Goal: Task Accomplishment & Management: Complete application form

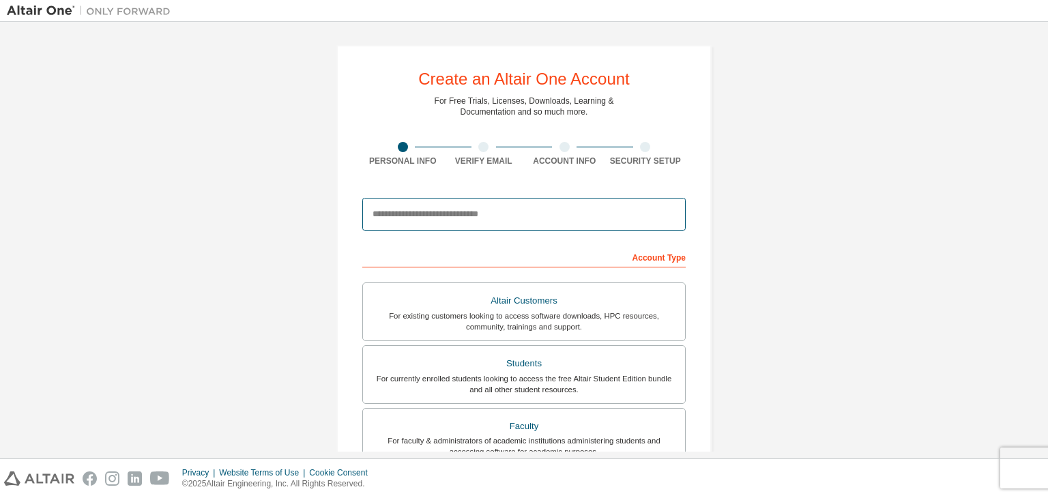
click at [405, 208] on input "email" at bounding box center [523, 214] width 323 height 33
type input "**********"
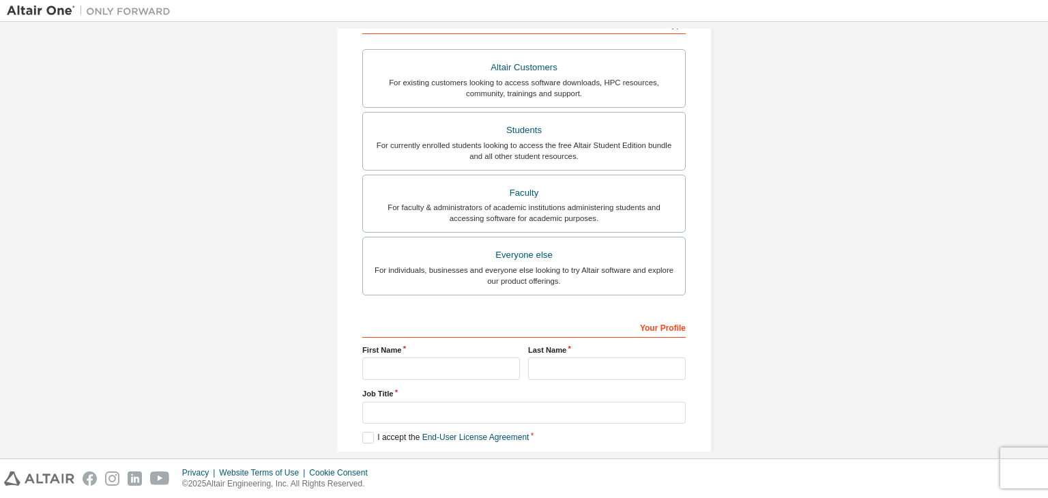
scroll to position [297, 0]
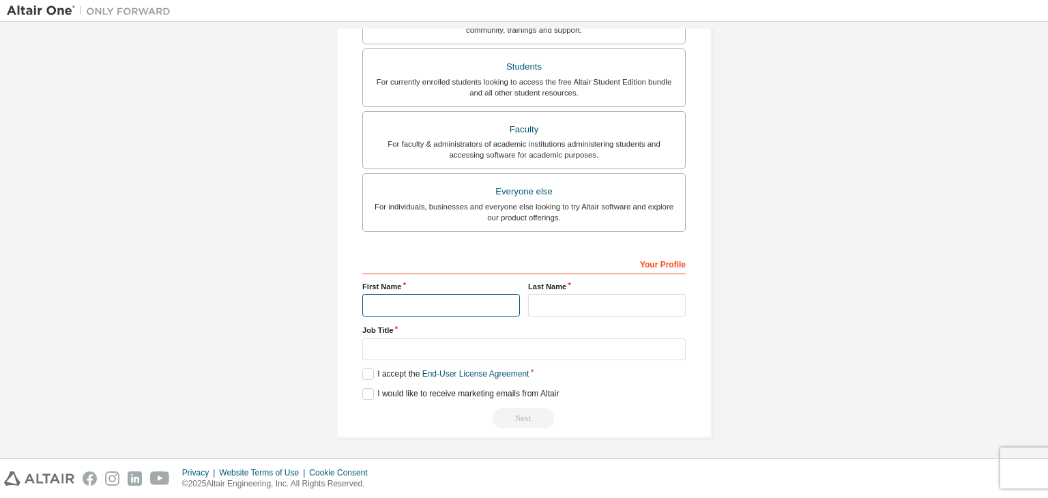
click at [377, 306] on input "text" at bounding box center [441, 305] width 158 height 23
type input "*******"
click at [570, 302] on input "text" at bounding box center [607, 305] width 158 height 23
type input "*********"
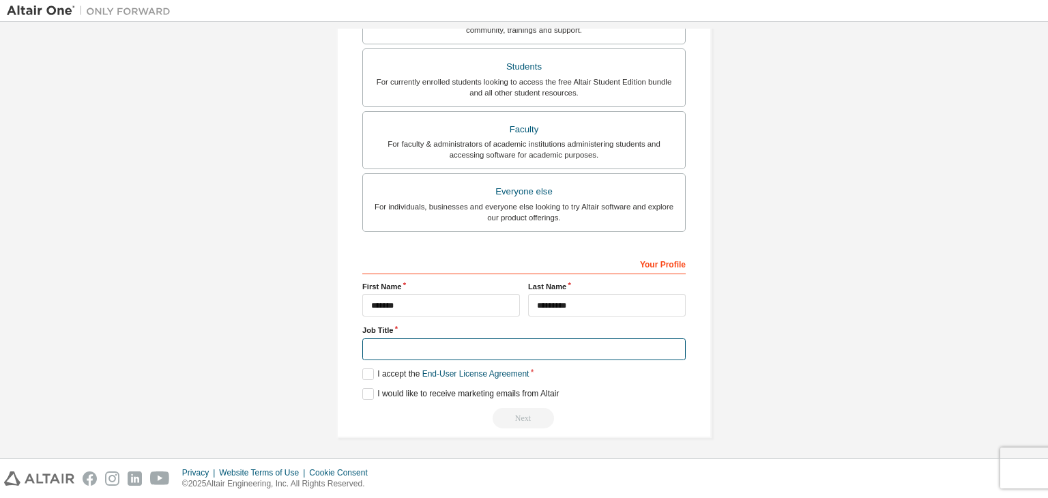
click at [379, 344] on input "text" at bounding box center [523, 349] width 323 height 23
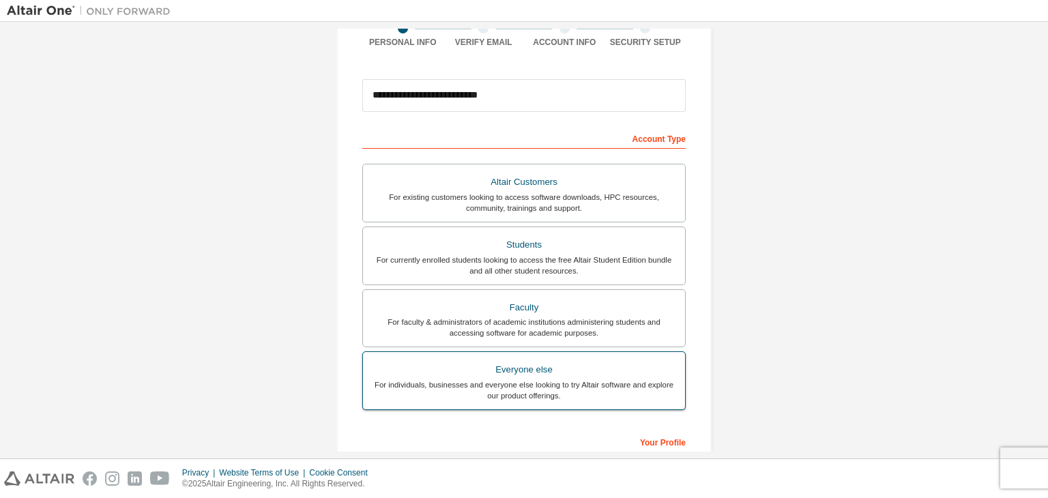
scroll to position [91, 0]
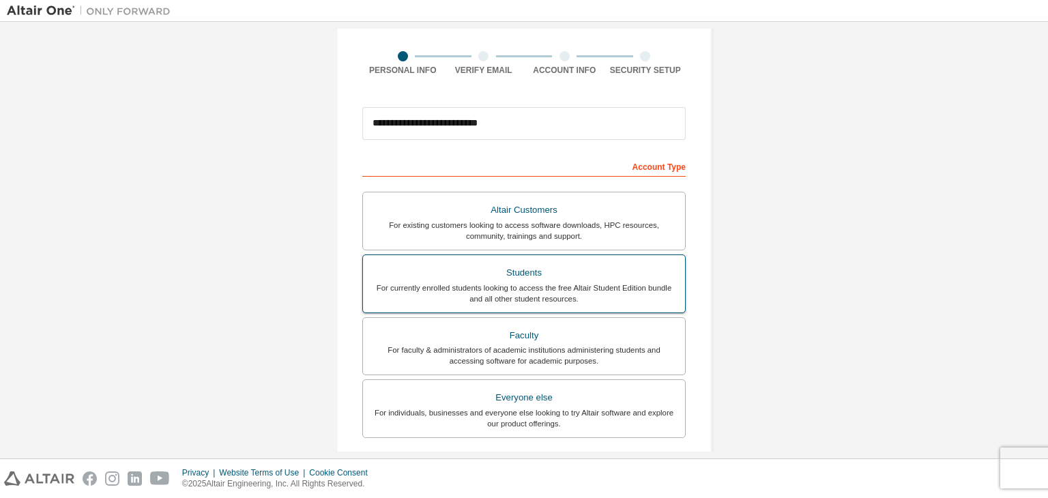
click at [503, 276] on div "Students" at bounding box center [524, 272] width 306 height 19
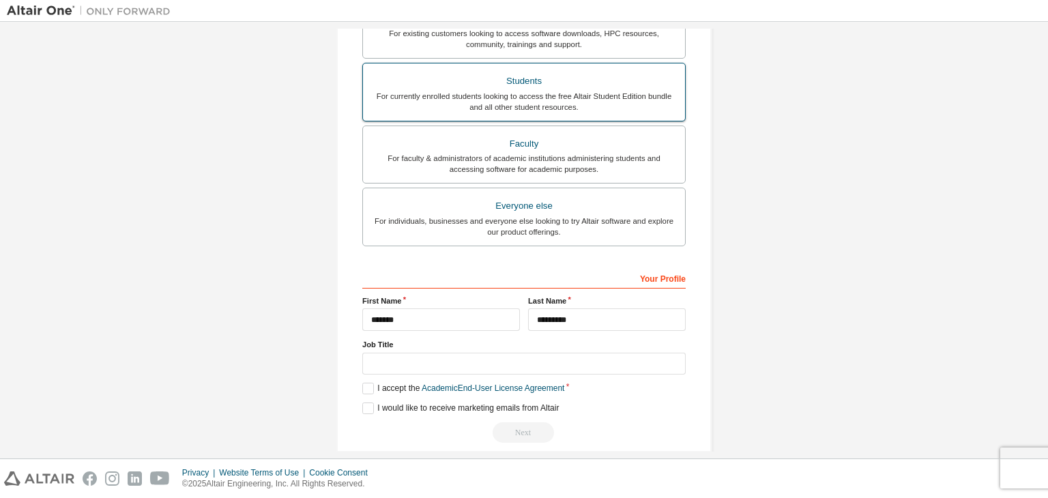
scroll to position [283, 0]
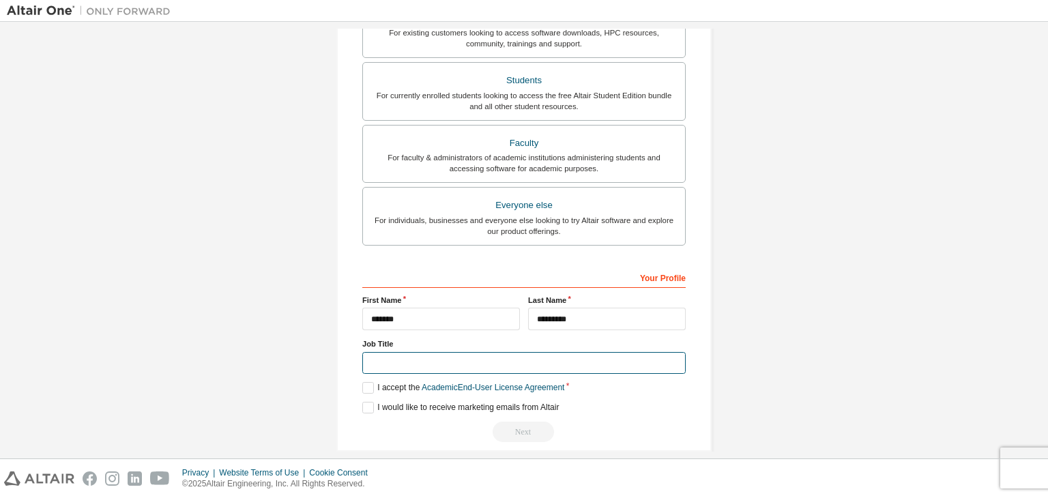
click at [405, 355] on input "text" at bounding box center [523, 363] width 323 height 23
click at [312, 363] on div "**********" at bounding box center [524, 107] width 1034 height 722
click at [362, 382] on label "I accept the Academic End-User License Agreement" at bounding box center [463, 388] width 202 height 12
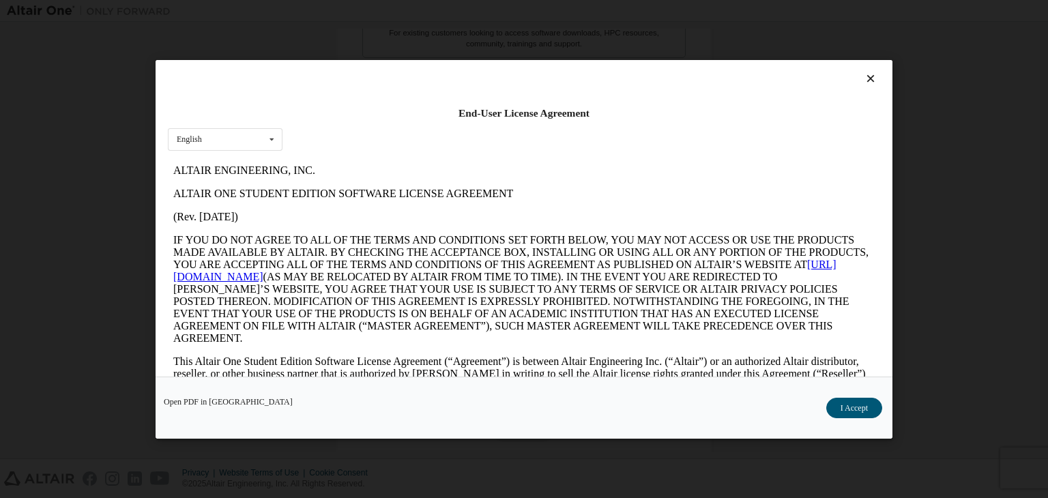
scroll to position [0, 0]
click at [845, 410] on button "I Accept" at bounding box center [854, 408] width 56 height 20
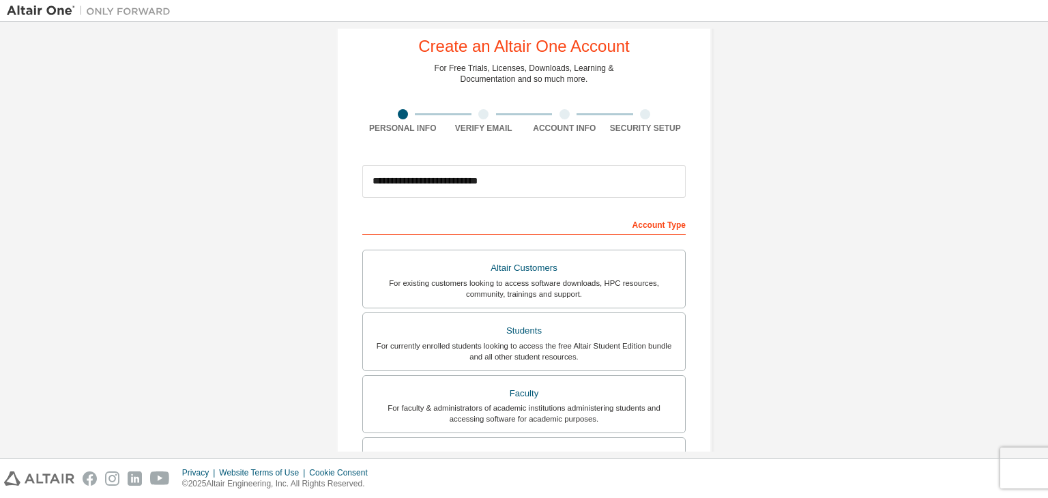
scroll to position [297, 0]
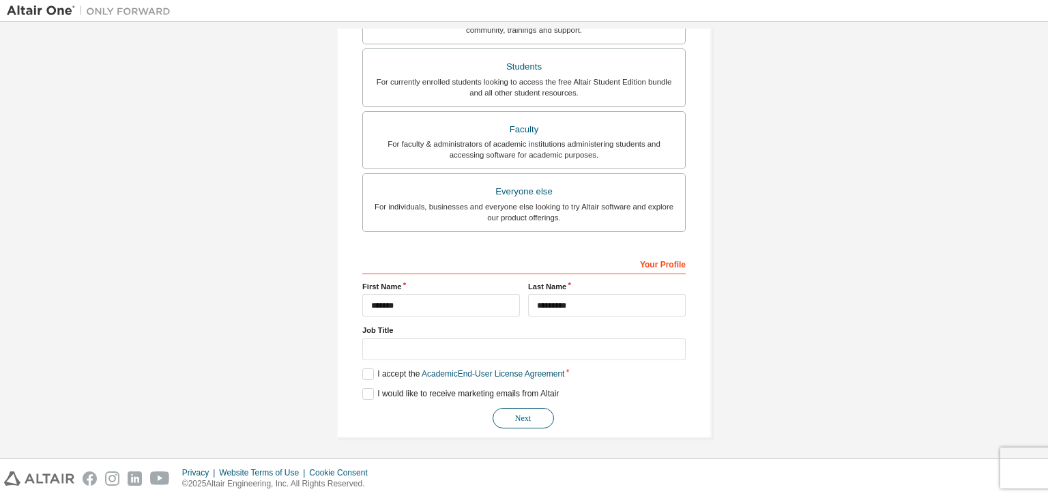
click at [518, 420] on button "Next" at bounding box center [523, 418] width 61 height 20
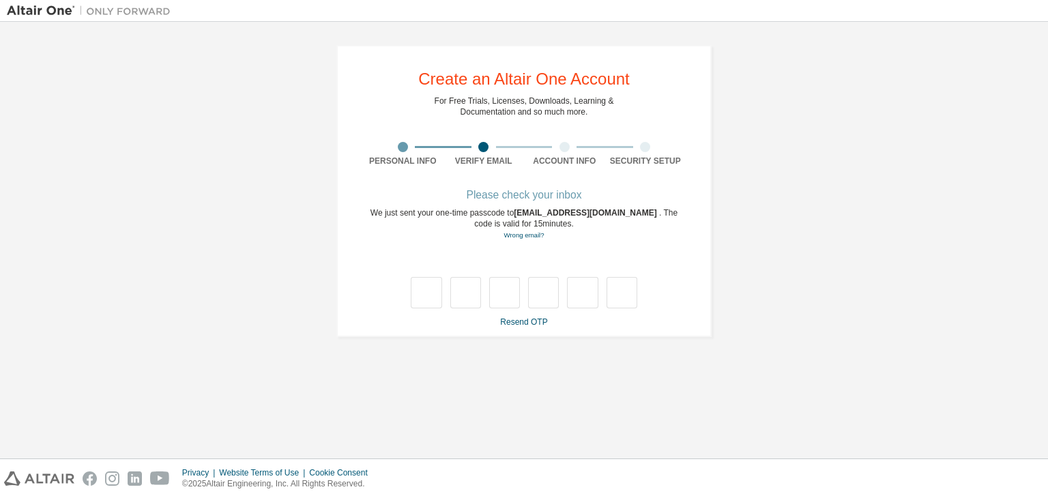
scroll to position [0, 0]
type input "*"
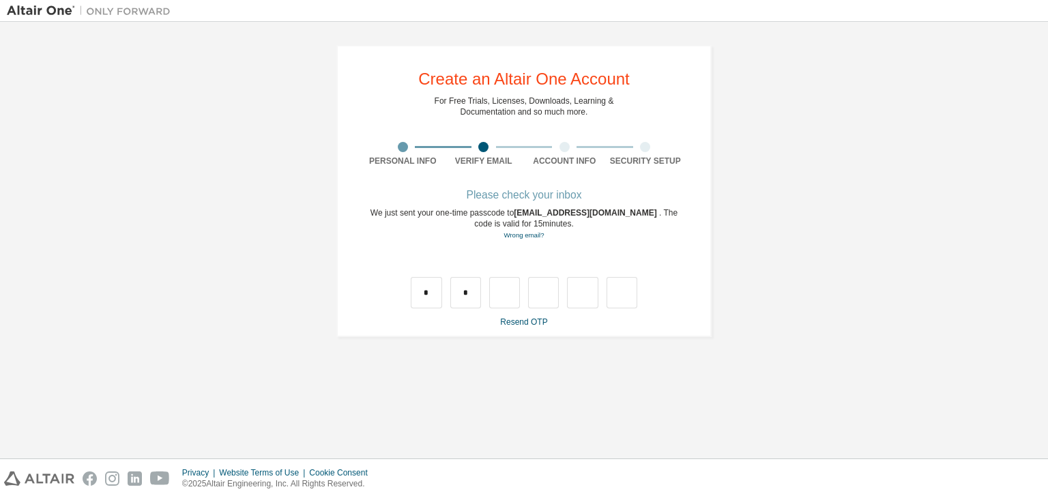
type input "*"
